Goal: Find specific page/section: Find specific page/section

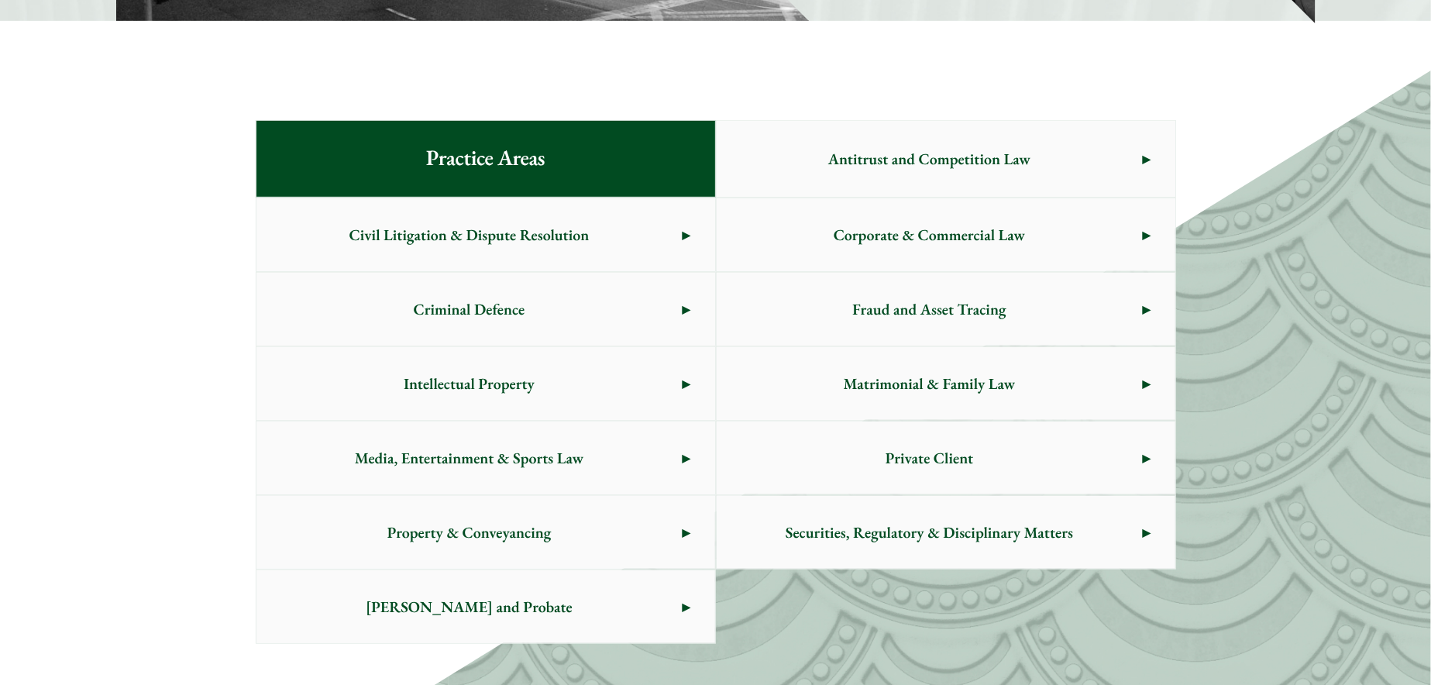
scroll to position [775, 0]
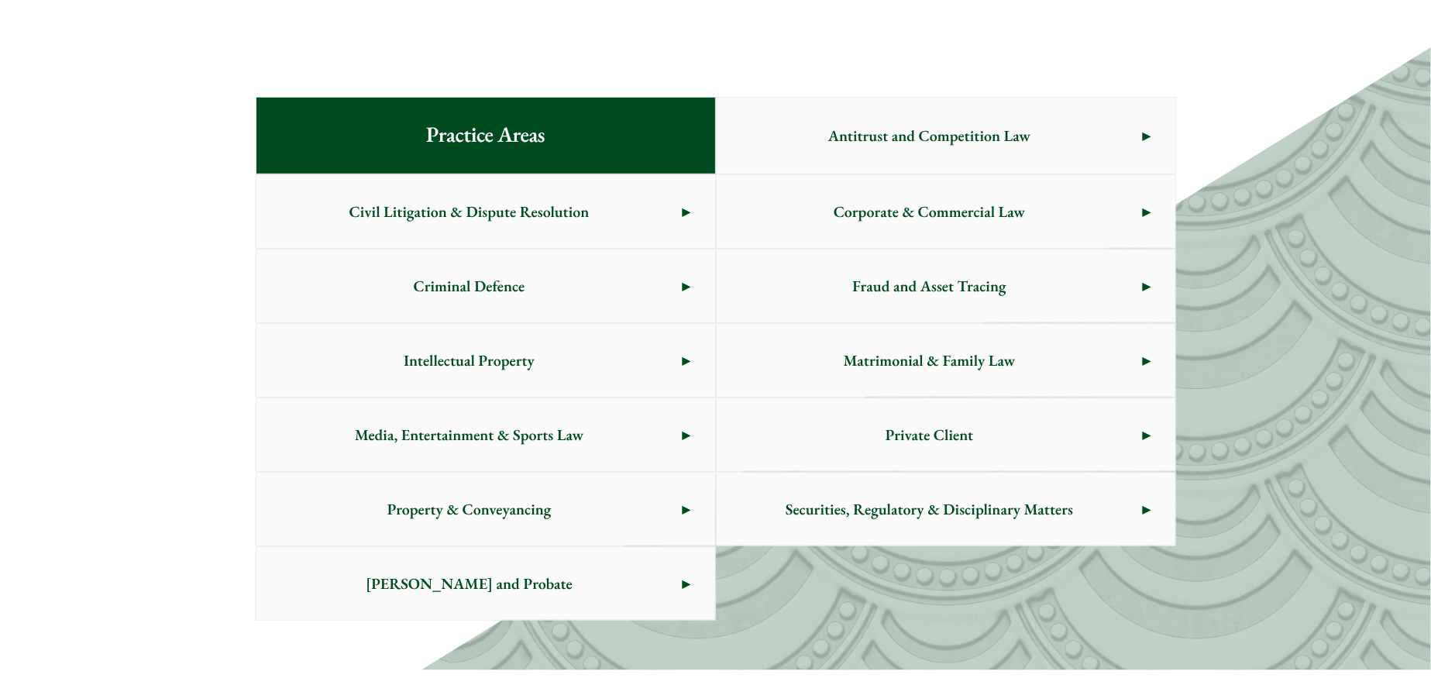
click at [675, 272] on span "Criminal Defence" at bounding box center [470, 286] width 426 height 73
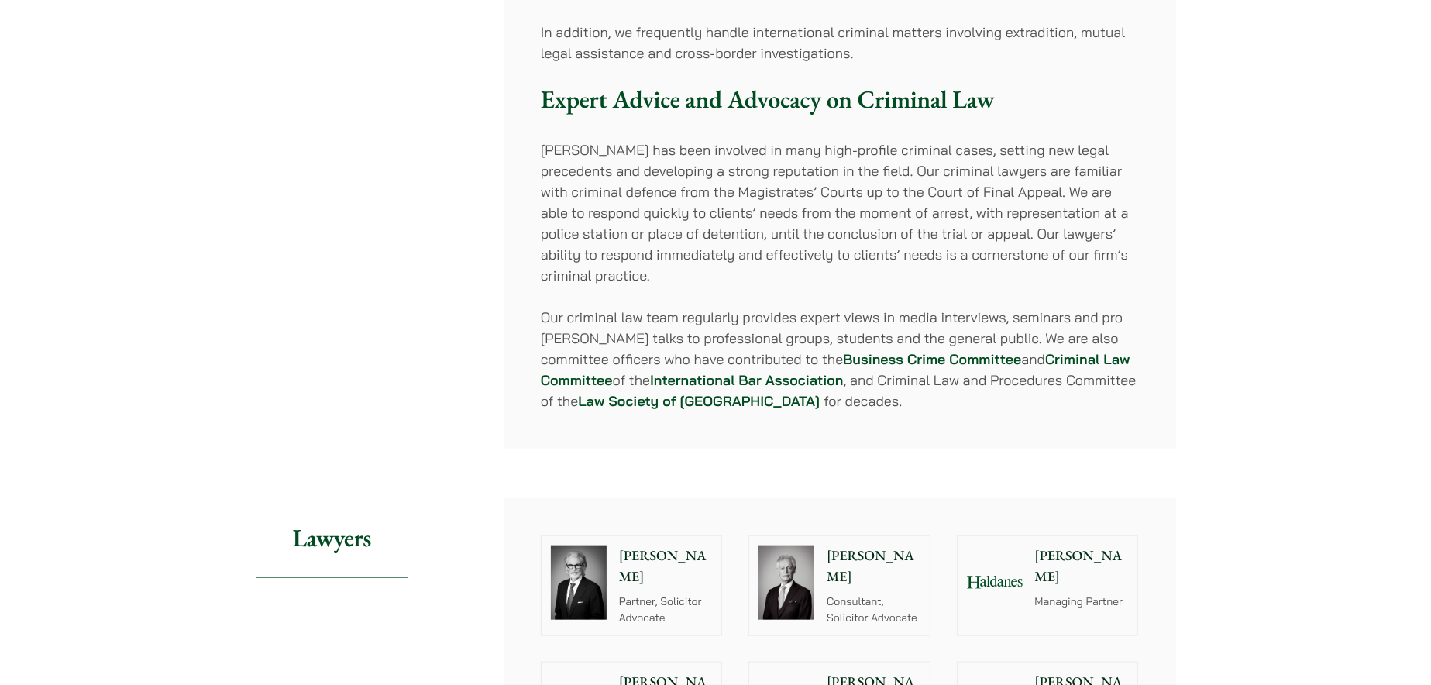
scroll to position [1488, 0]
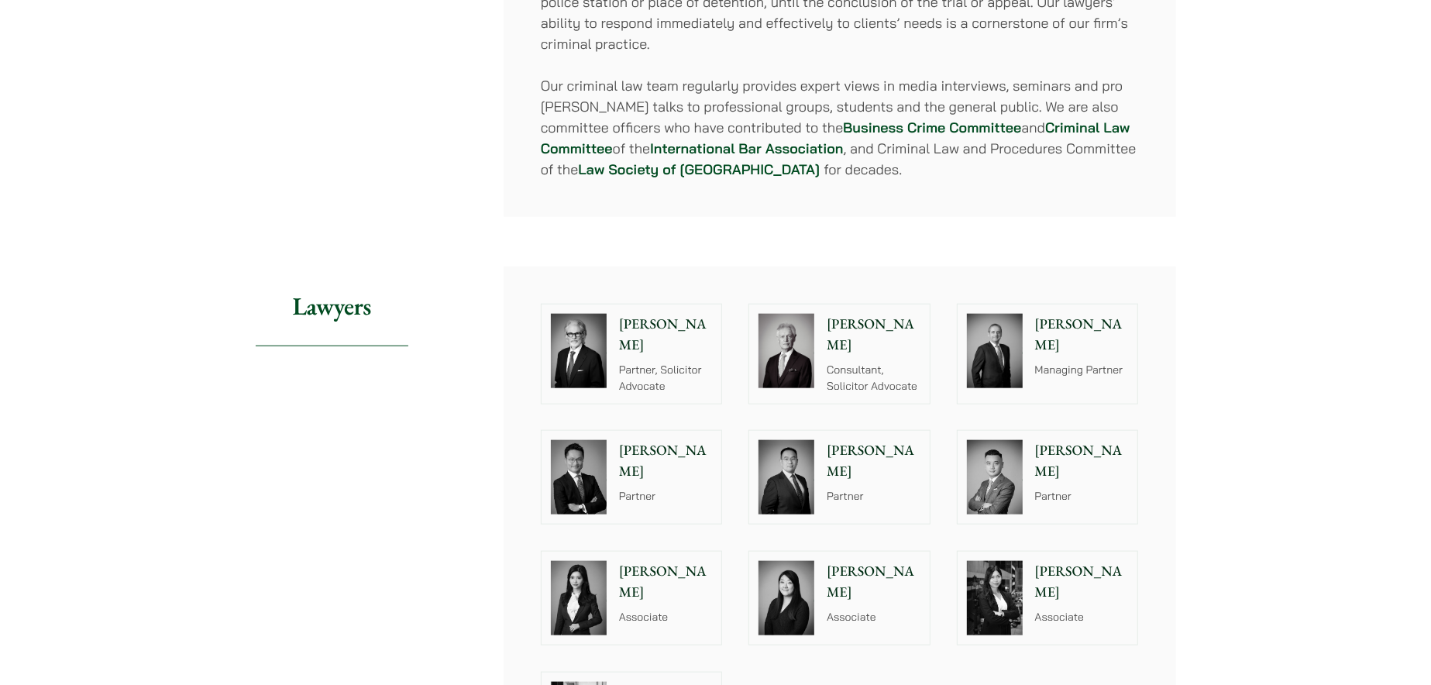
click at [436, 478] on div "Lawyers" at bounding box center [367, 535] width 223 height 537
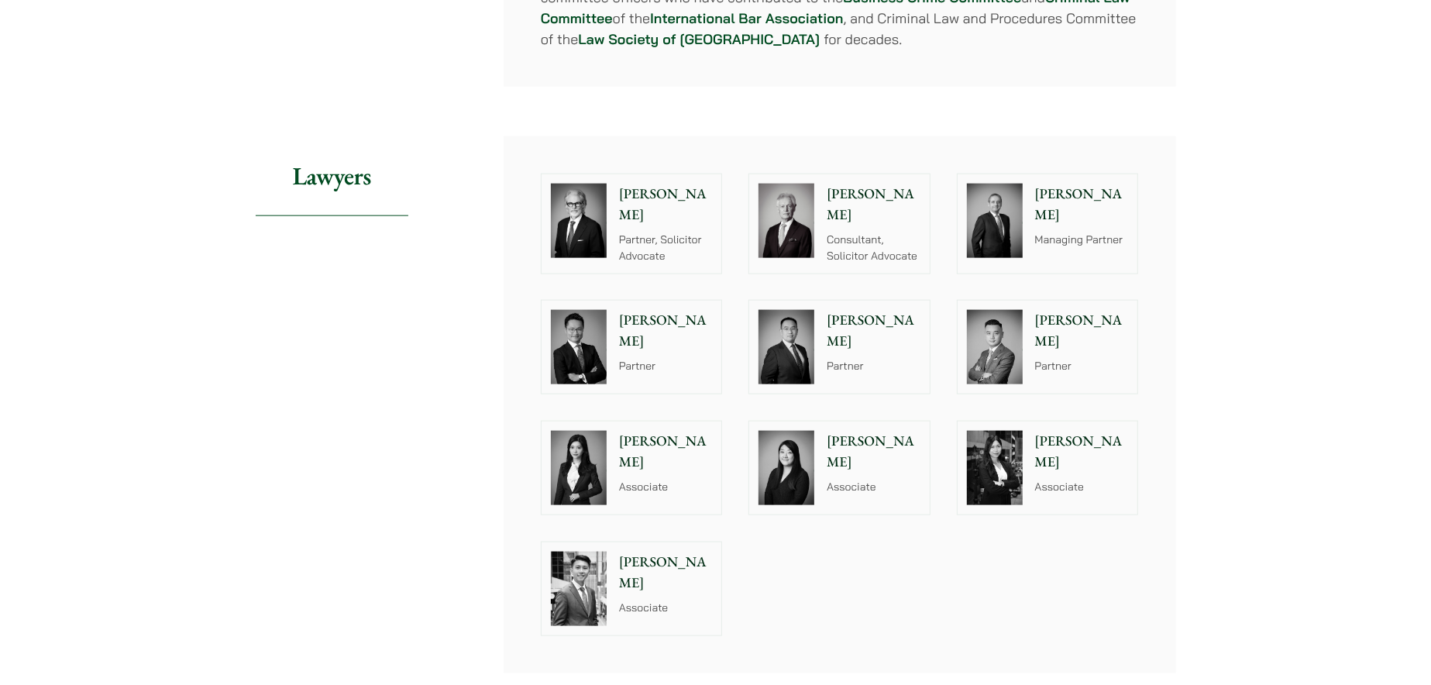
scroll to position [1643, 0]
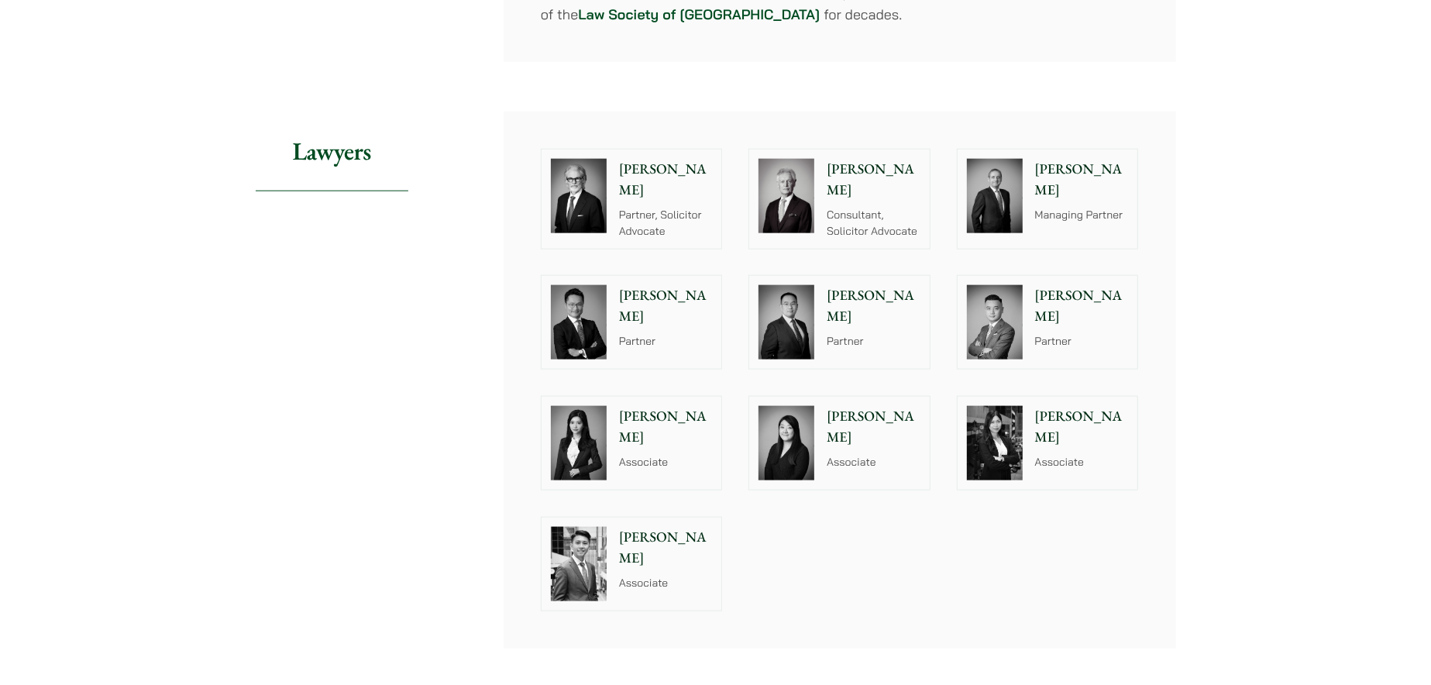
click at [1235, 336] on div "Home » Practice Areas » Criminal Defence Criminal Defence Share Overview Haldan…" at bounding box center [715, 208] width 1431 height 3465
click at [856, 406] on p "Christina Ma" at bounding box center [874, 427] width 94 height 42
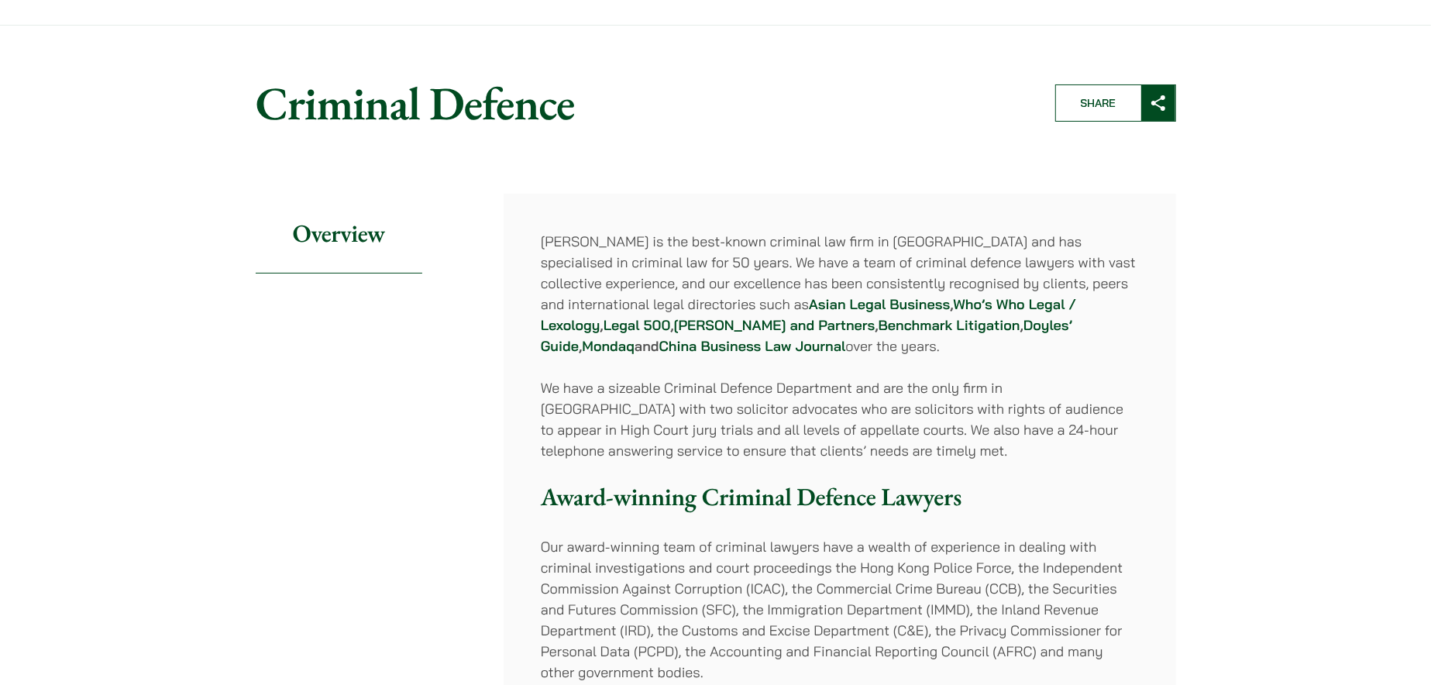
scroll to position [0, 0]
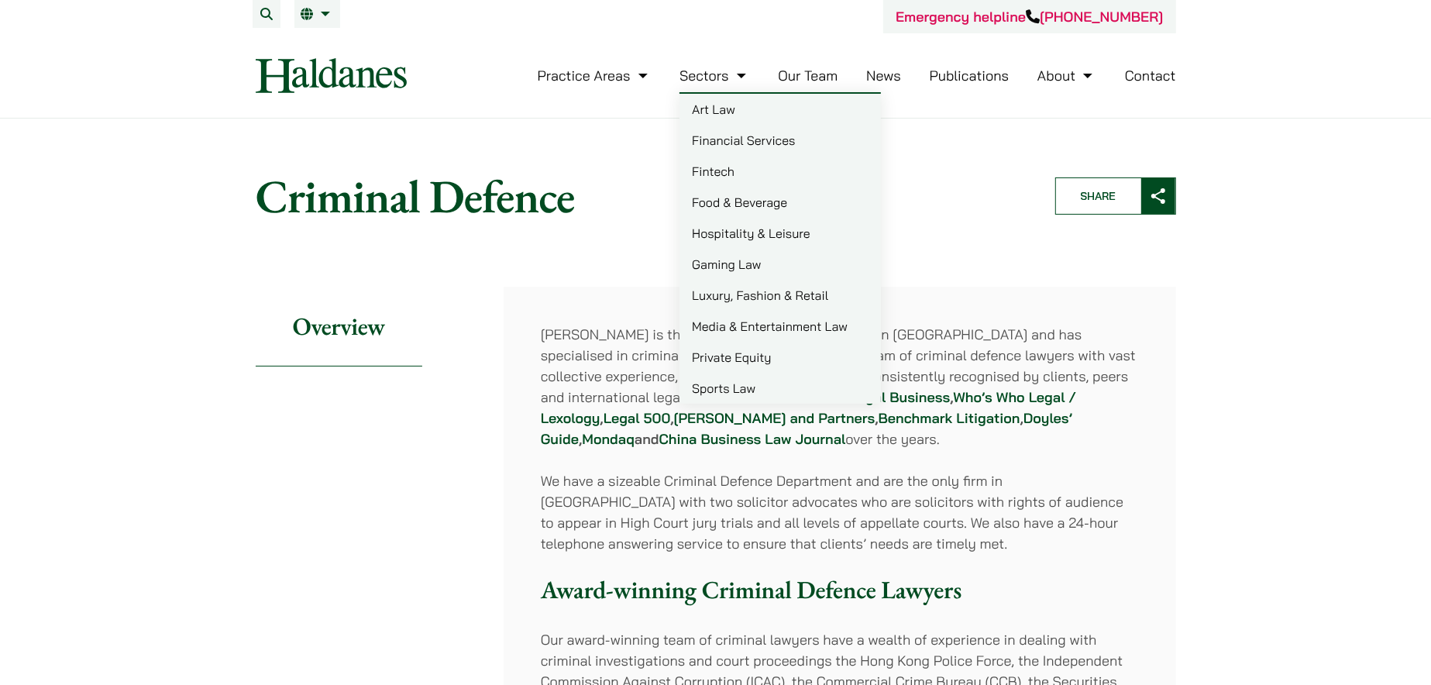
click at [830, 78] on link "Our Team" at bounding box center [808, 76] width 60 height 18
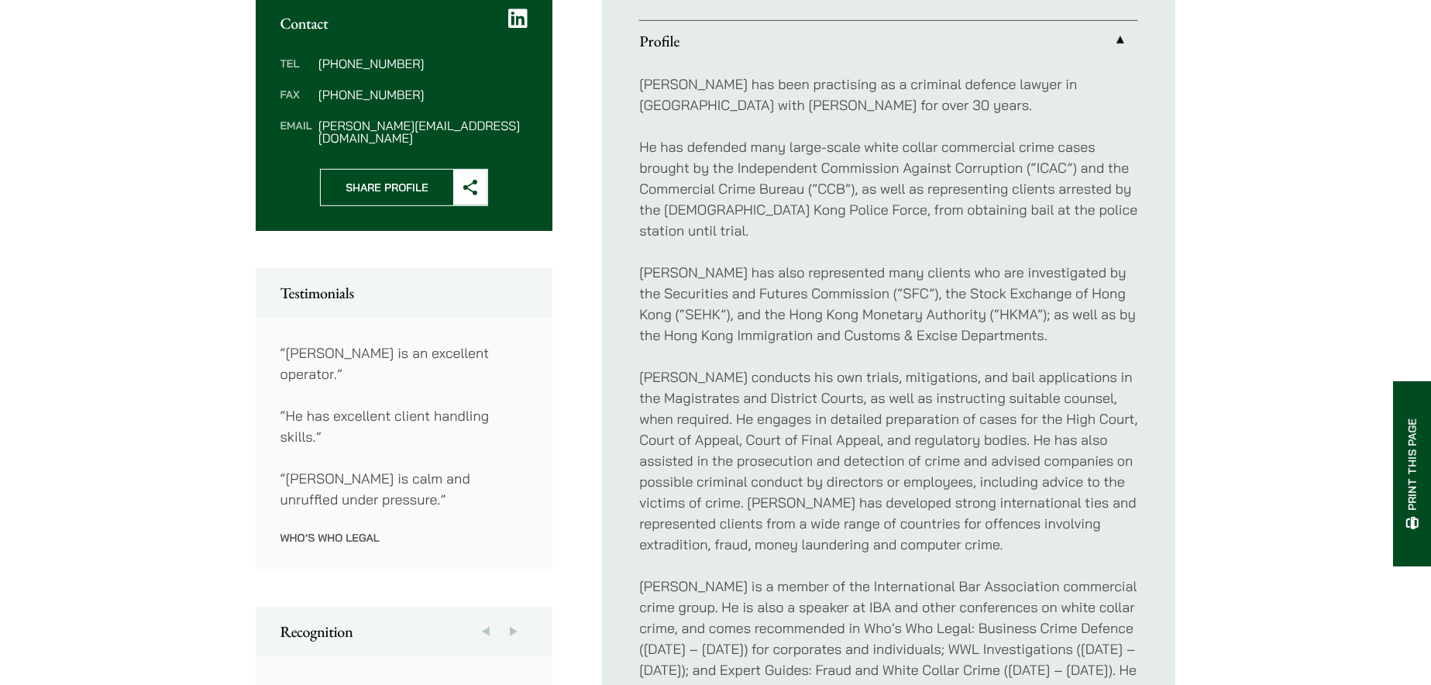
scroll to position [620, 0]
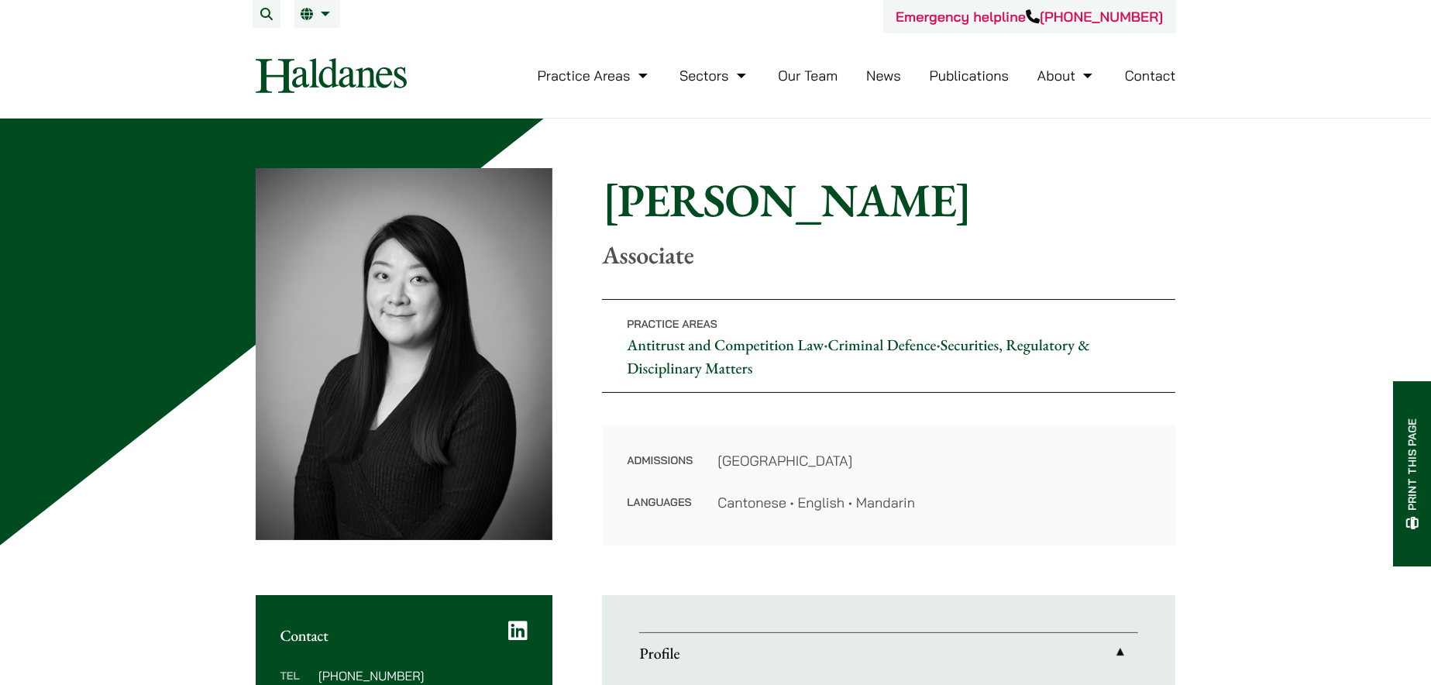
click at [316, 20] on li "EN 繁" at bounding box center [318, 14] width 46 height 28
click at [322, 42] on link "繁" at bounding box center [396, 44] width 202 height 31
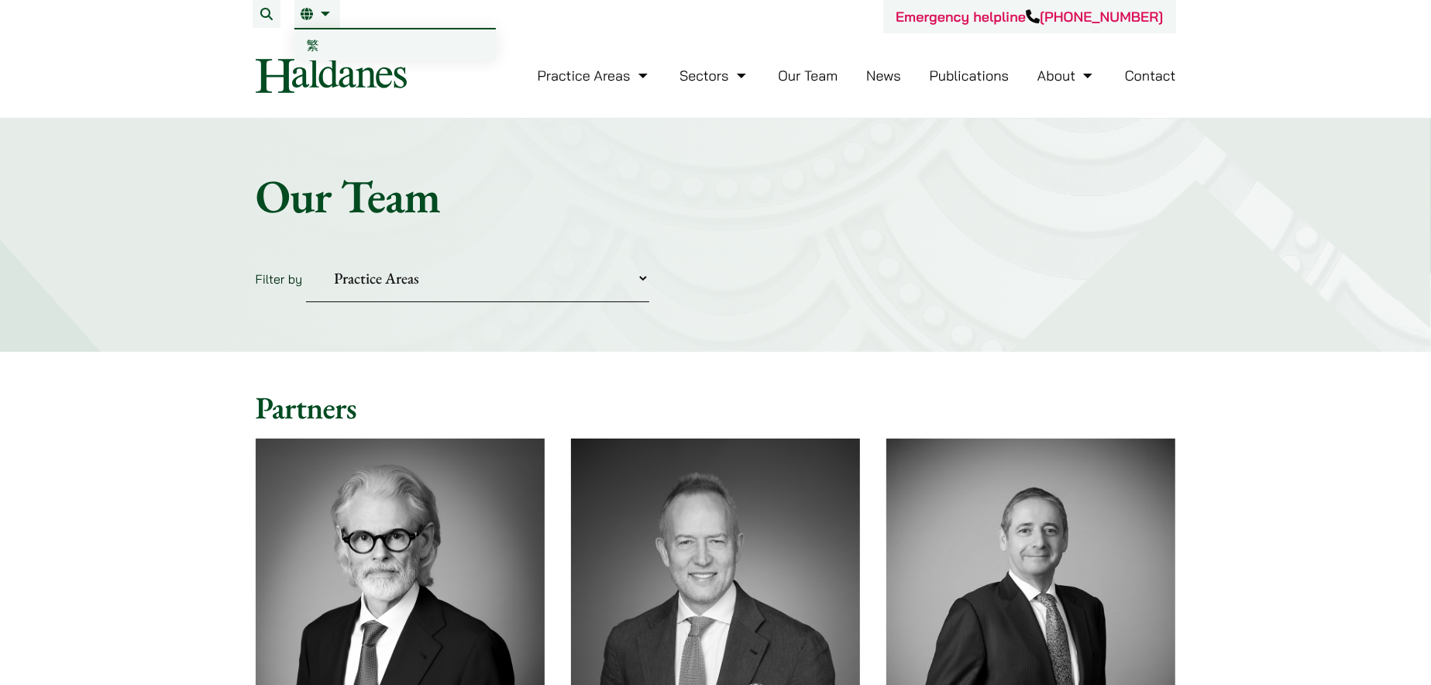
click at [316, 23] on li "EN 繁" at bounding box center [318, 14] width 46 height 28
click at [309, 46] on span "繁" at bounding box center [313, 45] width 12 height 16
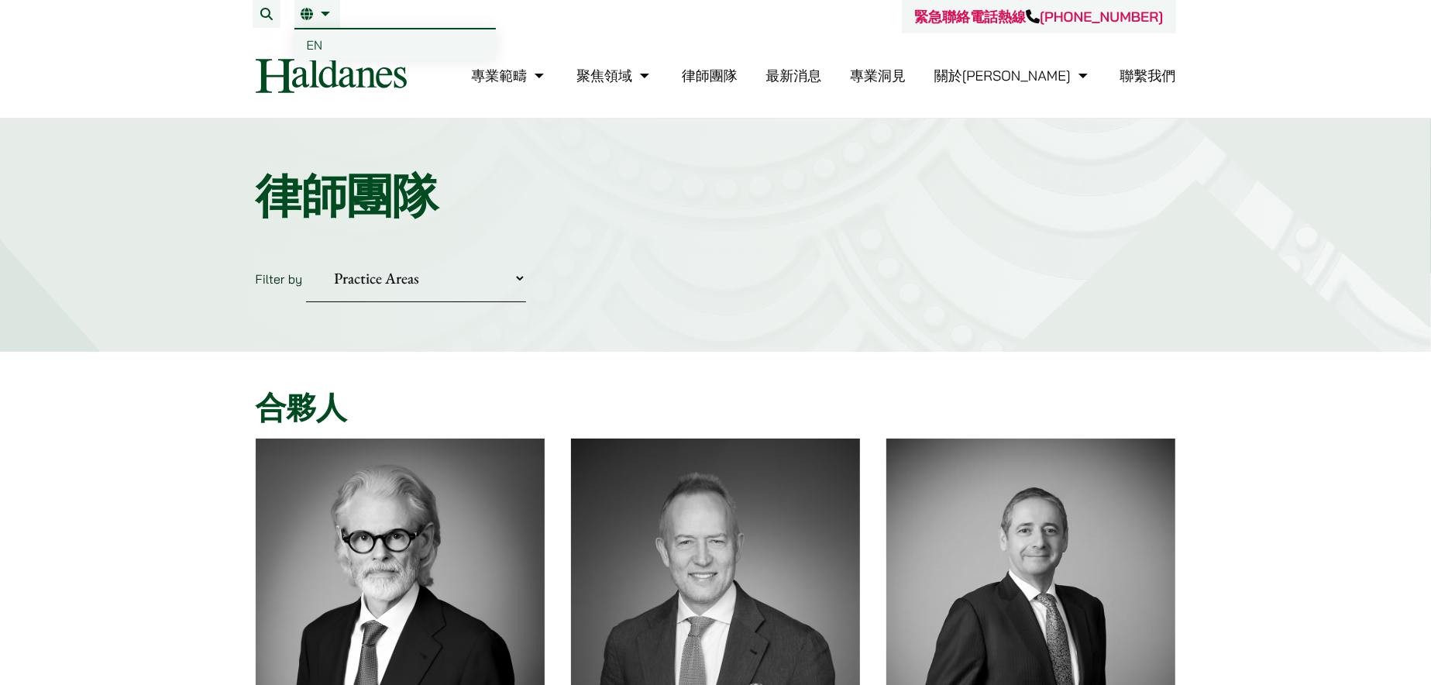
click at [316, 22] on li "繁 EN" at bounding box center [318, 14] width 46 height 28
click at [322, 44] on span "EN" at bounding box center [315, 45] width 16 height 16
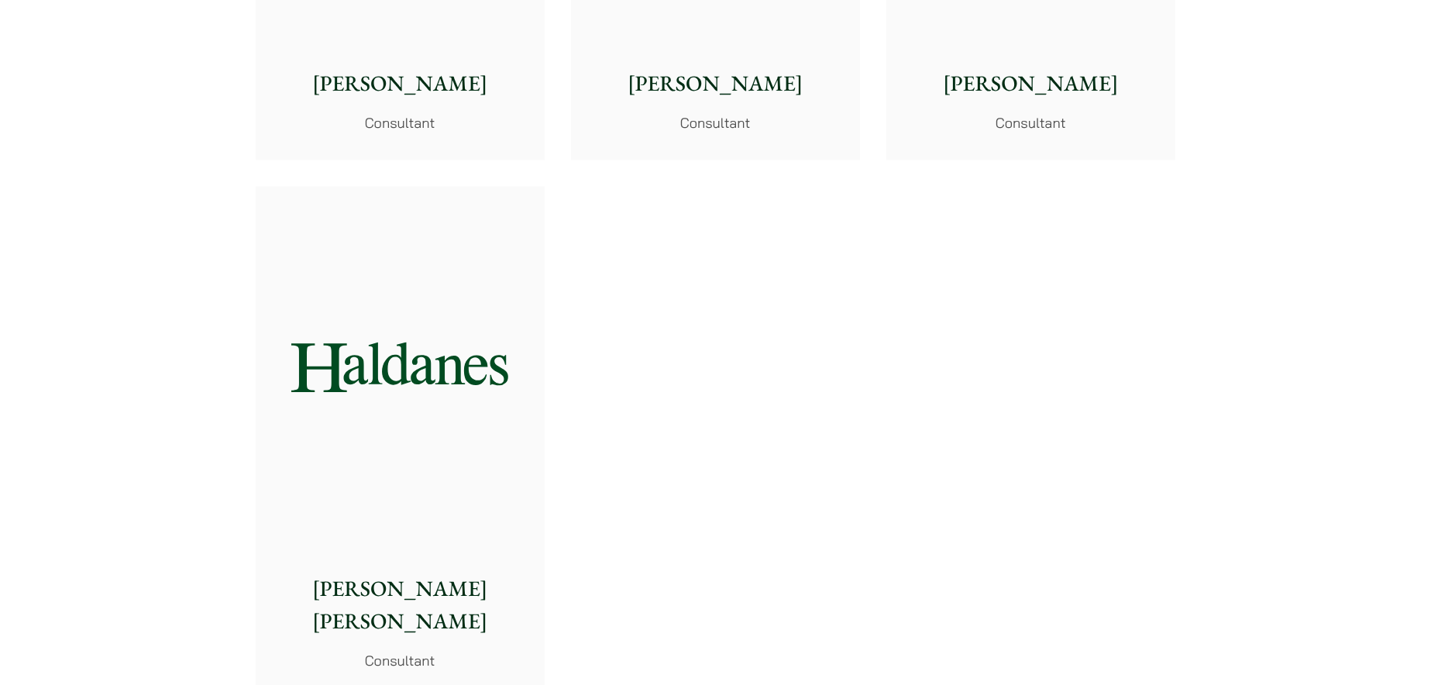
scroll to position [8603, 0]
